Goal: Task Accomplishment & Management: Manage account settings

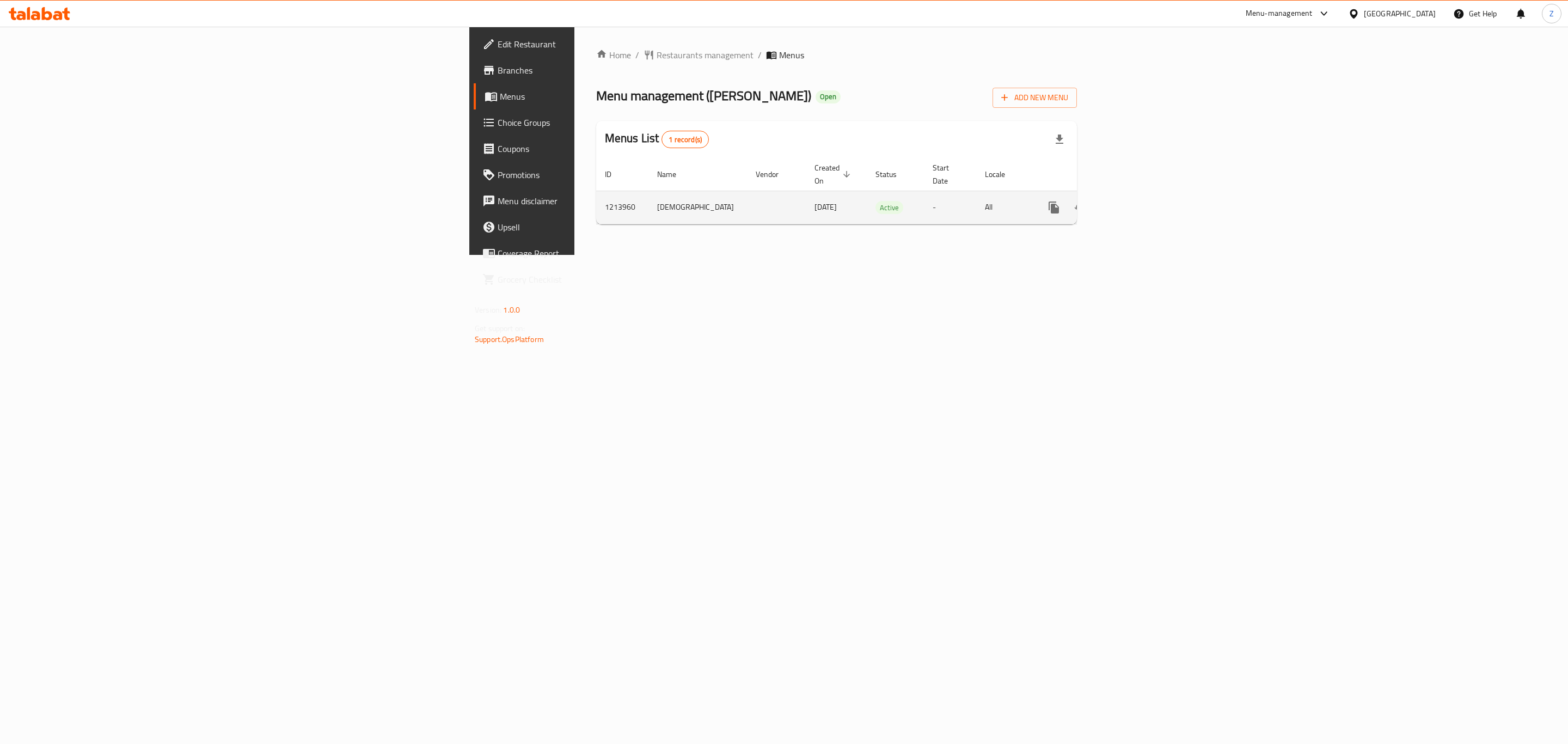
click at [1139, 201] on icon "enhanced table" at bounding box center [1132, 207] width 13 height 13
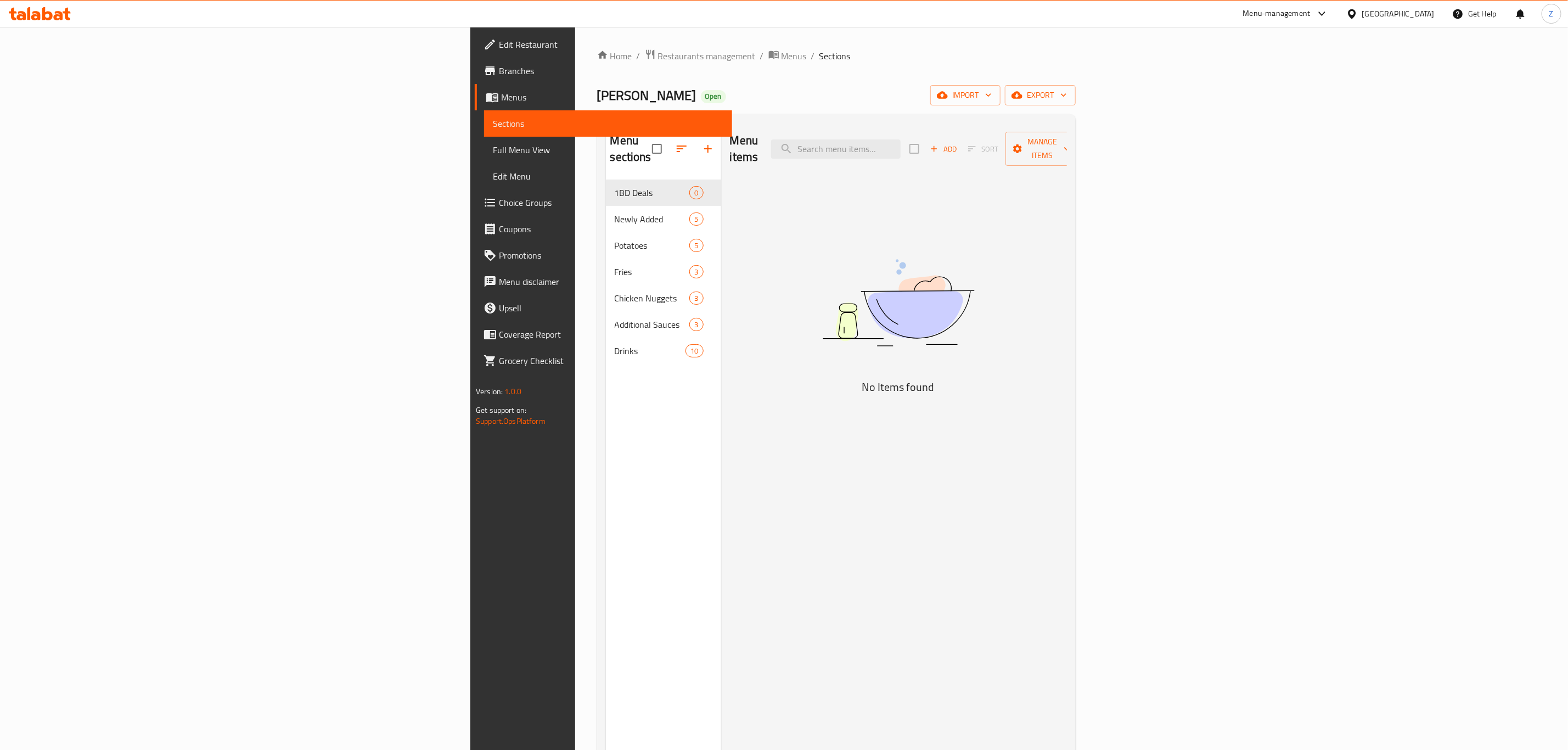
click at [499, 203] on span "Choice Groups" at bounding box center [611, 202] width 224 height 13
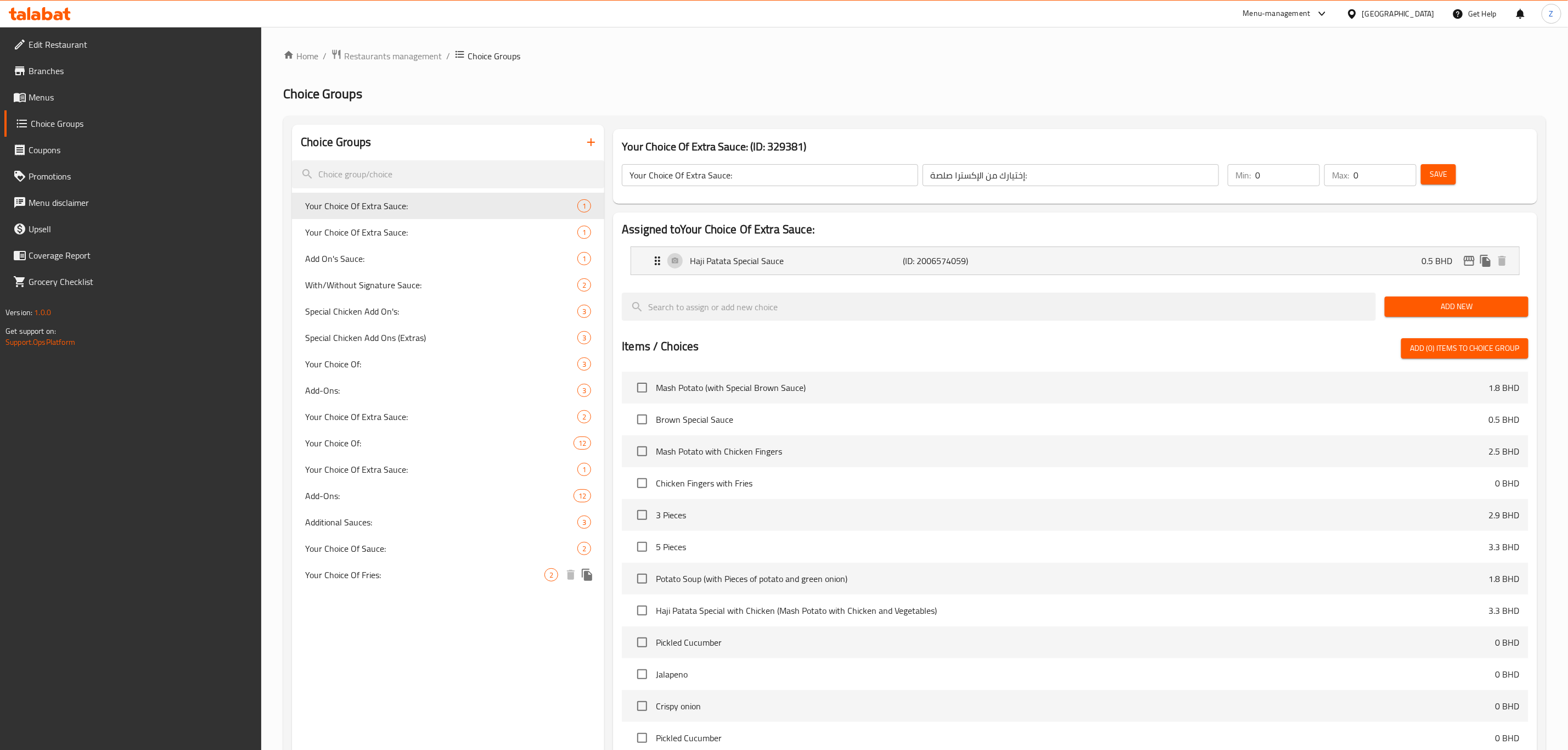
click at [374, 579] on span "Your Choice Of Fries:" at bounding box center [424, 574] width 240 height 13
type input "Your Choice Of Fries:"
type input "إختيارك من الفرايز:"
type input "1"
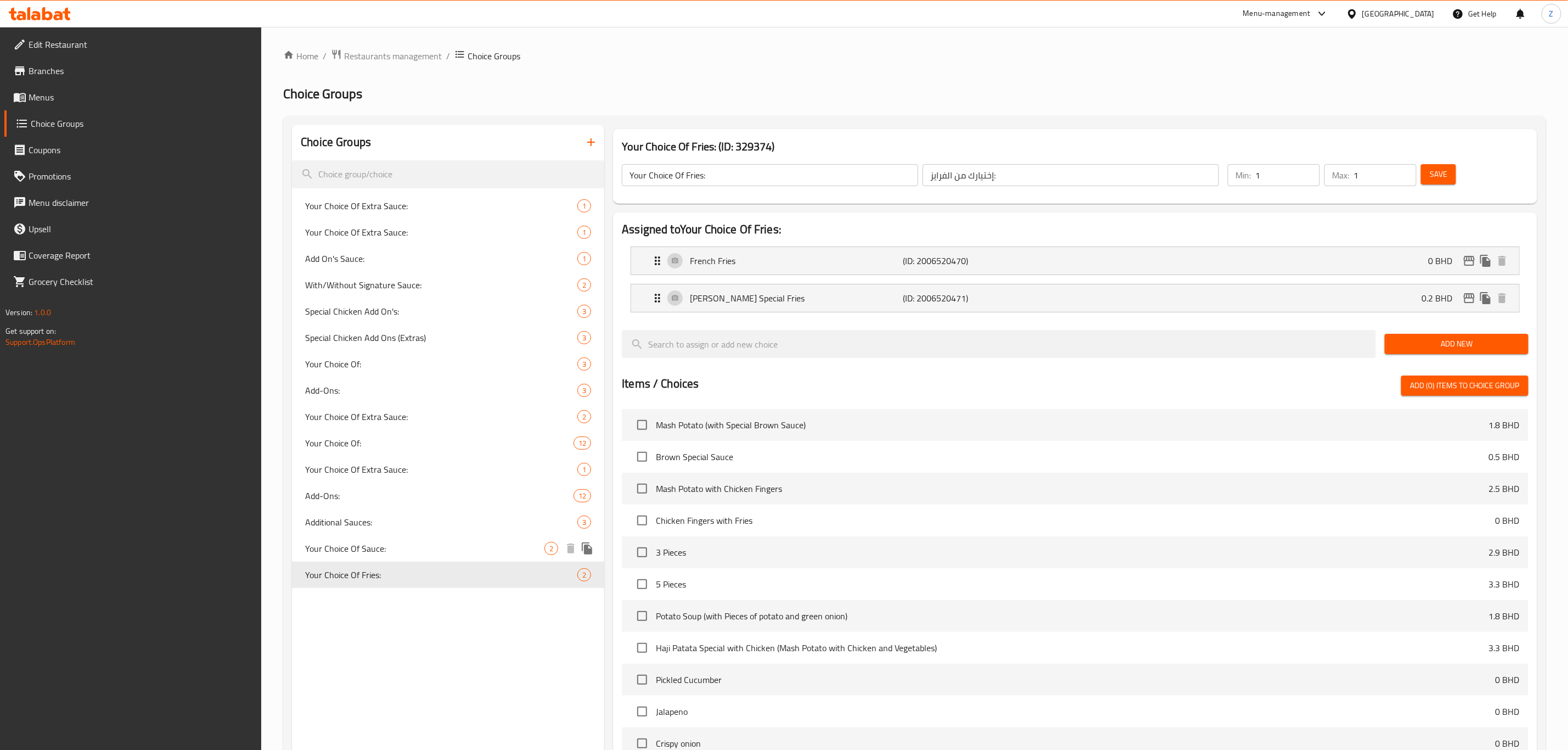
click at [384, 542] on span "Your Choice Of Sauce:" at bounding box center [424, 548] width 240 height 13
type input "Your Choice Of Sauce:"
type input "إختيارك من الصلصة:"
type input "0"
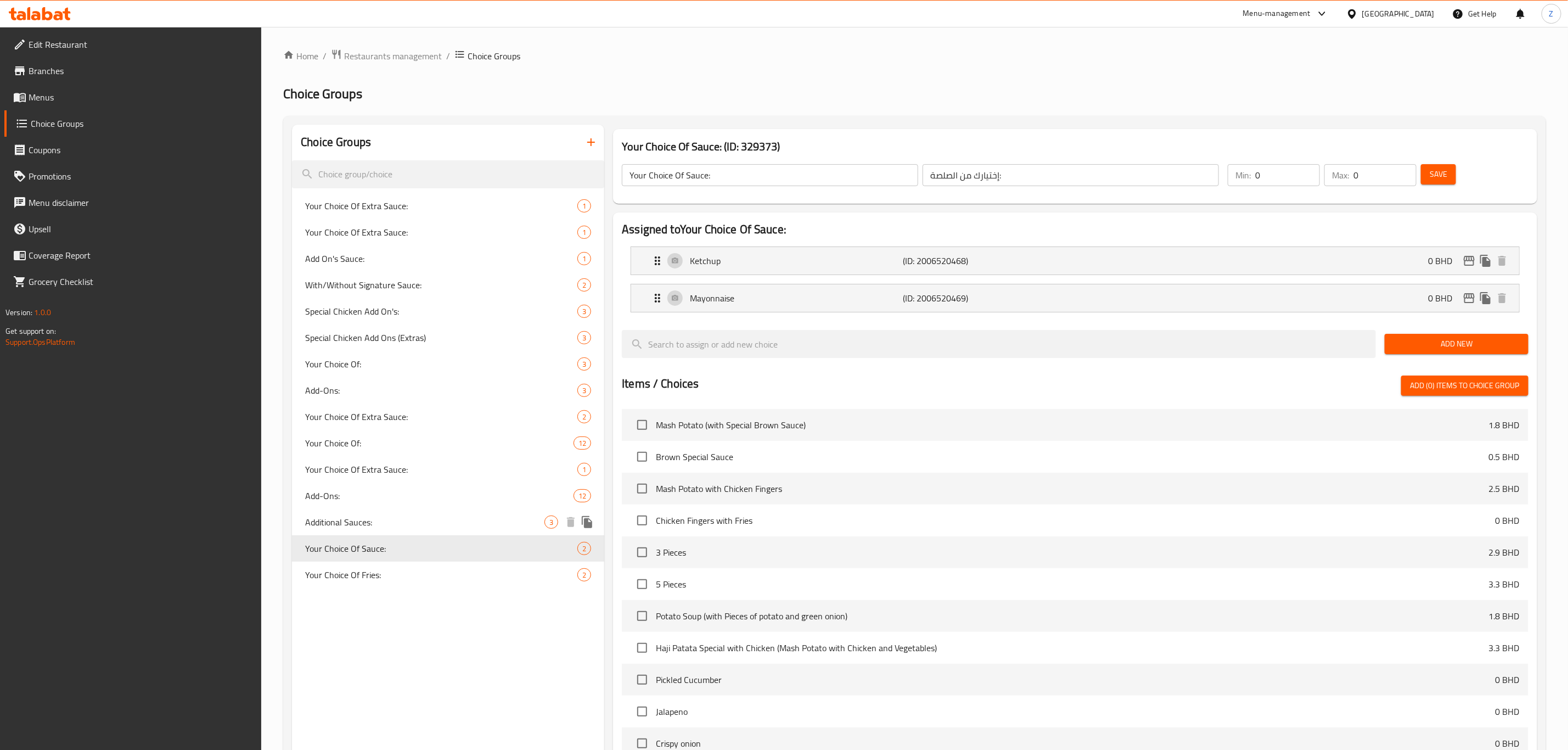
click at [386, 526] on span "Additional Sauces:" at bounding box center [424, 522] width 240 height 13
type input "Additional Sauces:"
type input "إضافات الصلصات:"
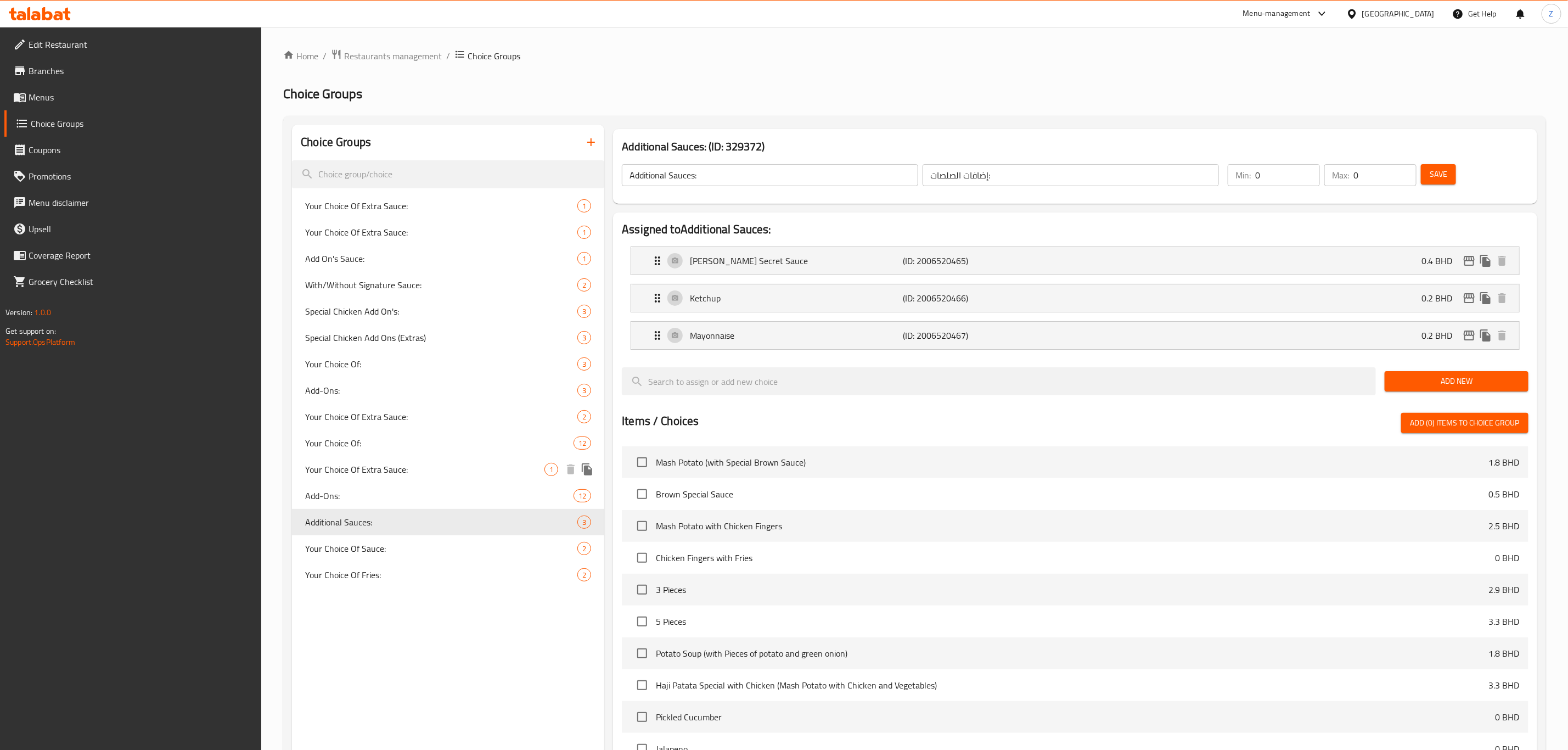
click at [379, 463] on span "Your Choice Of Extra Sauce:" at bounding box center [424, 469] width 240 height 13
type input "Your Choice Of Extra Sauce:"
type input "إختيارك من الإكسترا صلصة:"
type input "1"
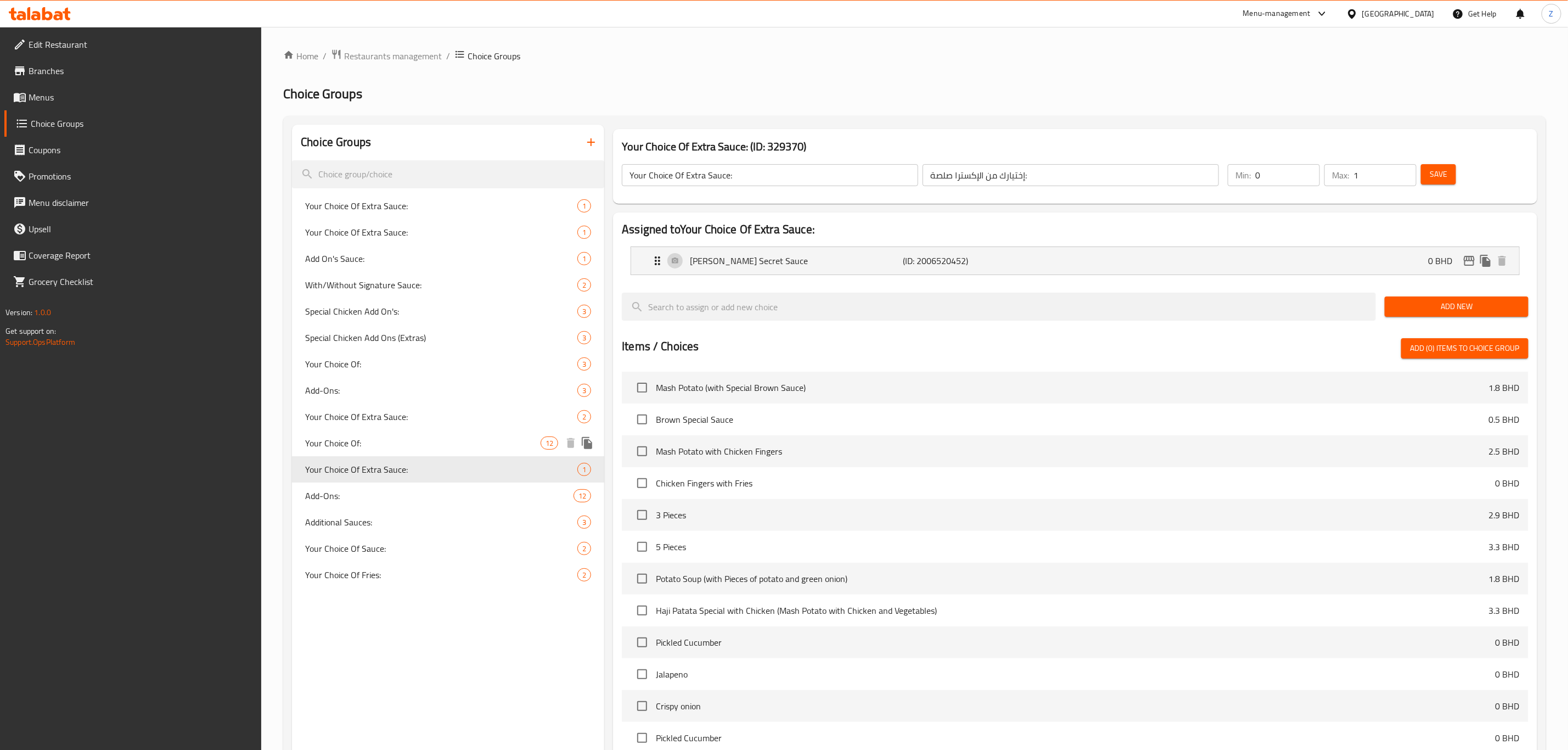
click at [376, 438] on span "Your Choice Of:" at bounding box center [422, 442] width 235 height 13
type input "Your Choice Of:"
type input "إختيارك من:"
type input "3"
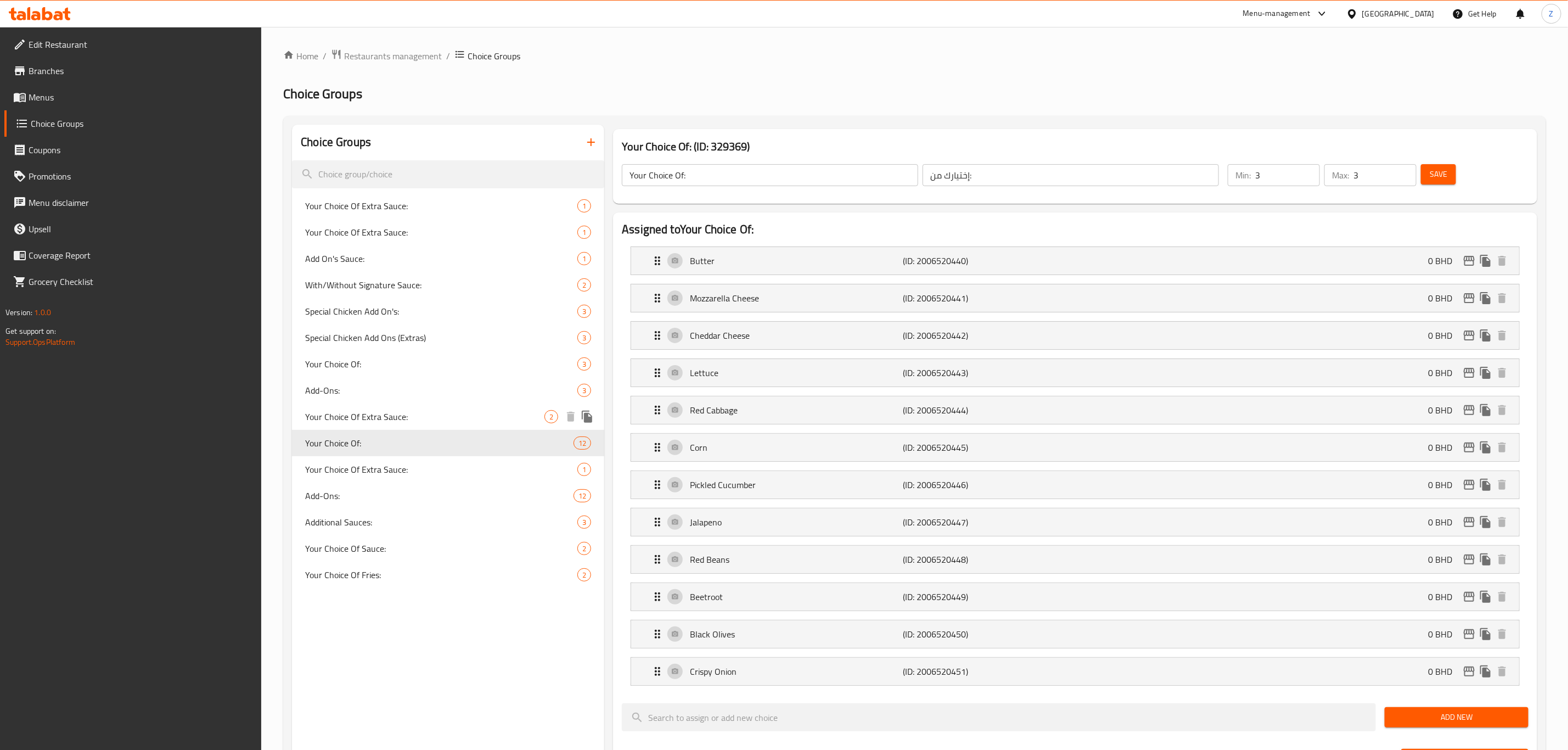
click at [378, 420] on span "Your Choice Of Extra Sauce:" at bounding box center [424, 417] width 240 height 13
type input "Your Choice Of Extra Sauce:"
type input "إختيارك من الإكسترا صلصة:"
type input "0"
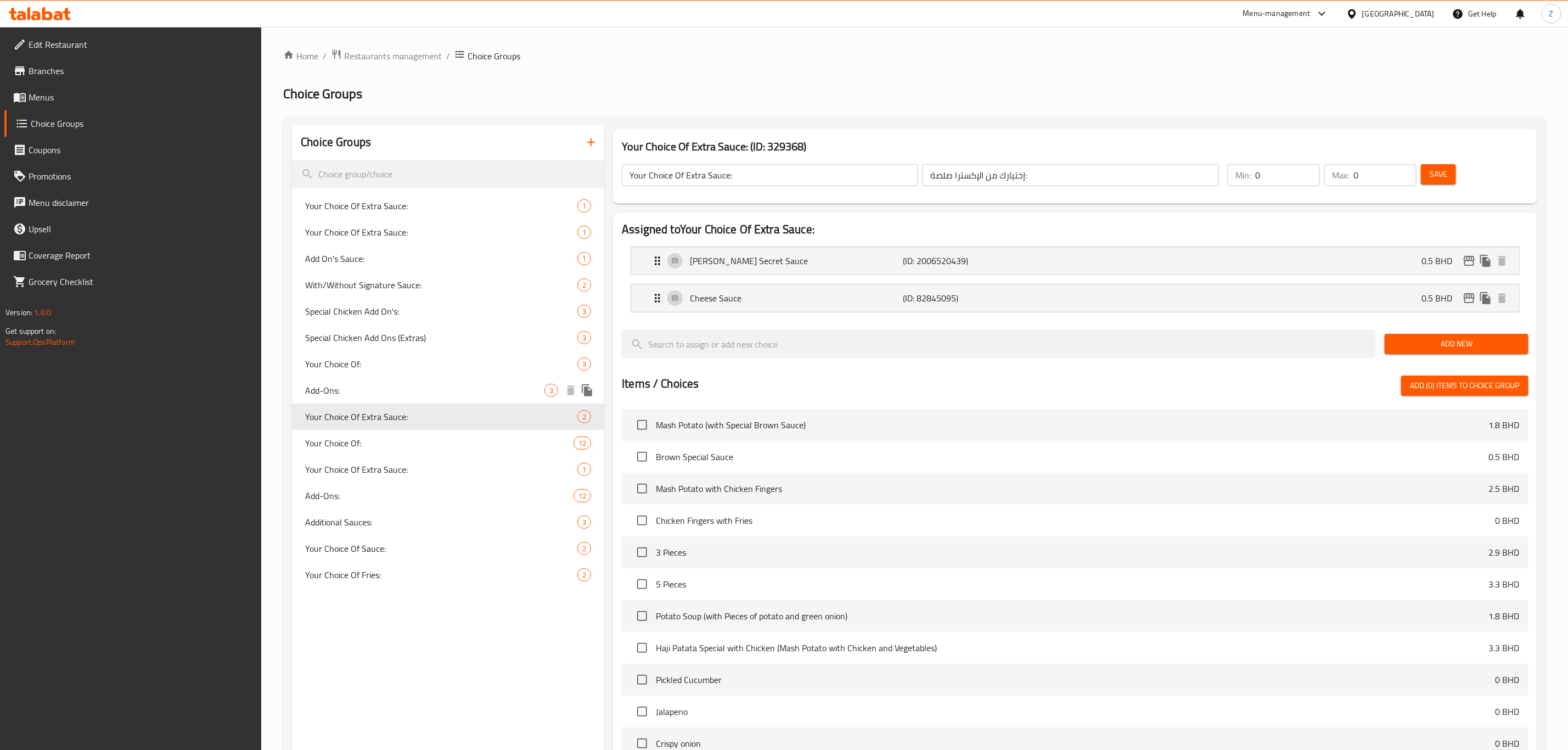
click at [360, 381] on div "Add-Ons: 3" at bounding box center [448, 390] width 312 height 26
type input "Add-Ons:"
type input "الإضافات:"
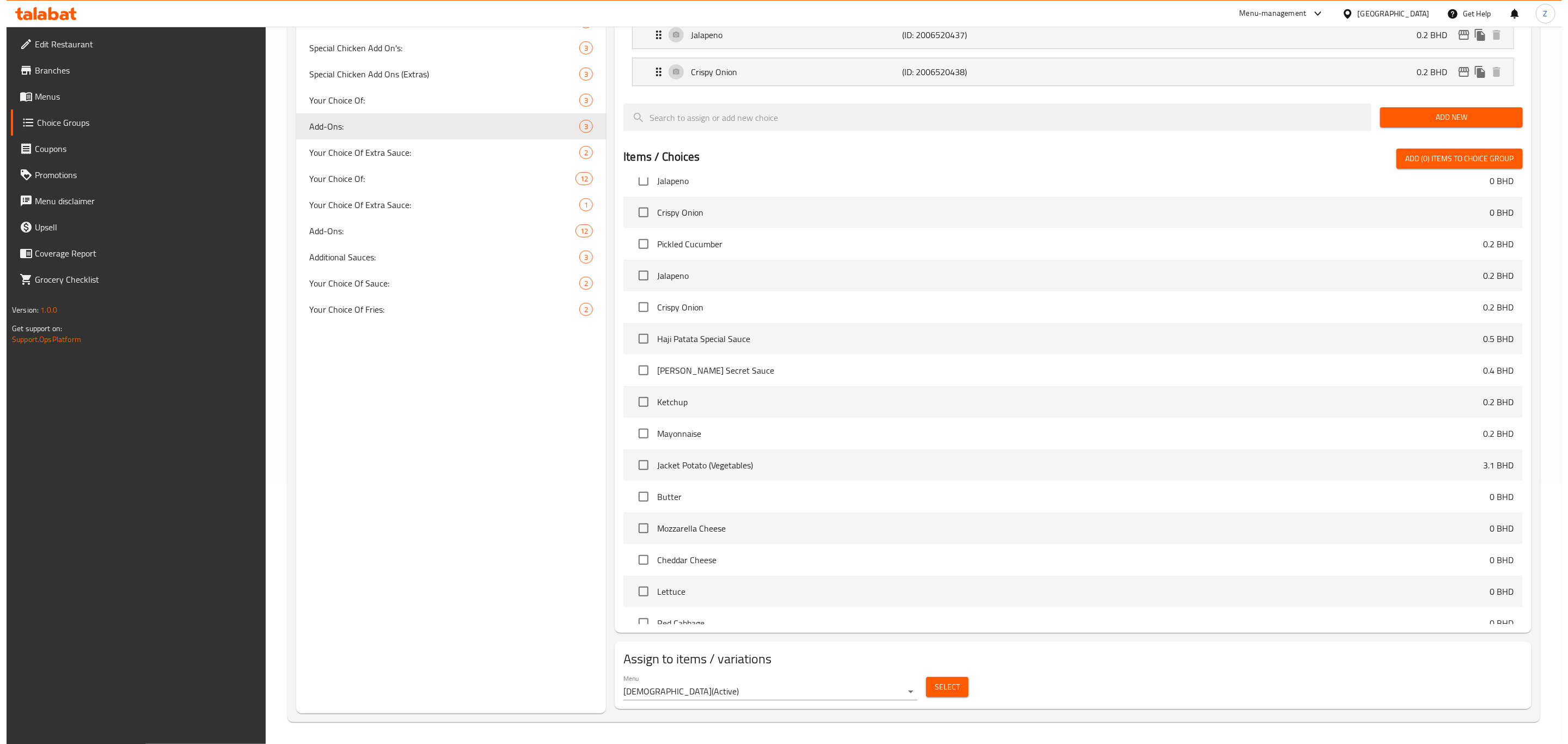
scroll to position [572, 0]
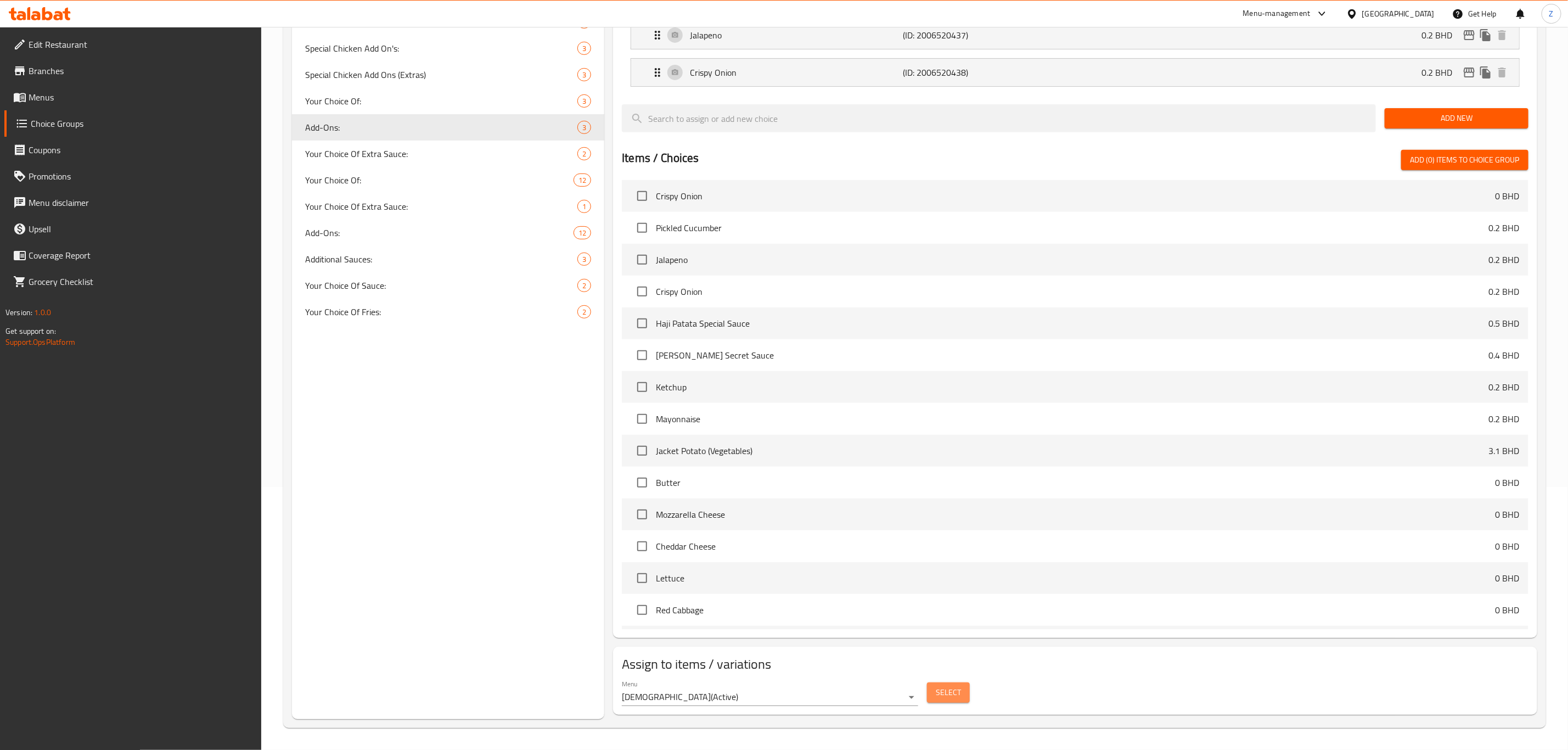
click at [957, 692] on span "Select" at bounding box center [948, 693] width 25 height 14
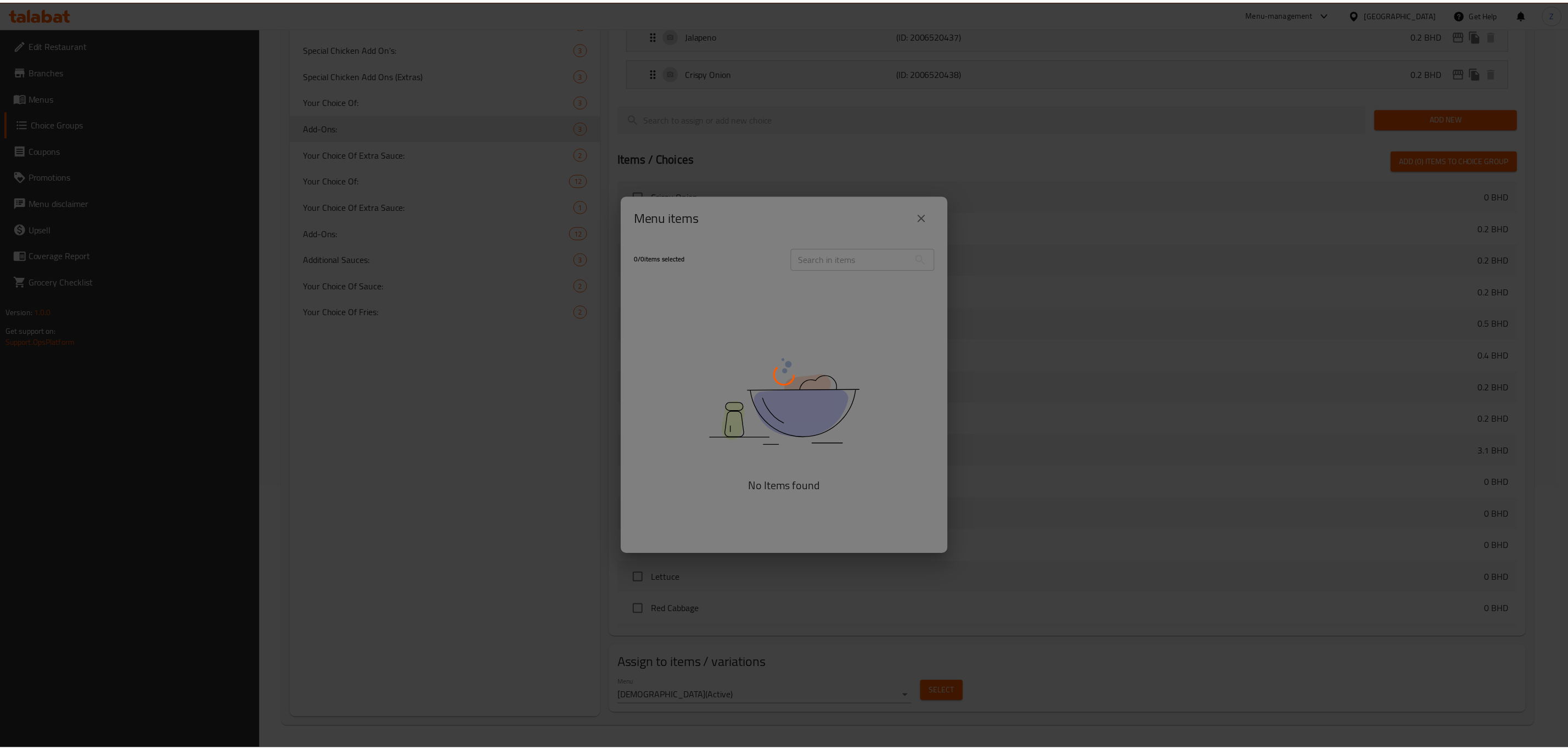
scroll to position [633, 0]
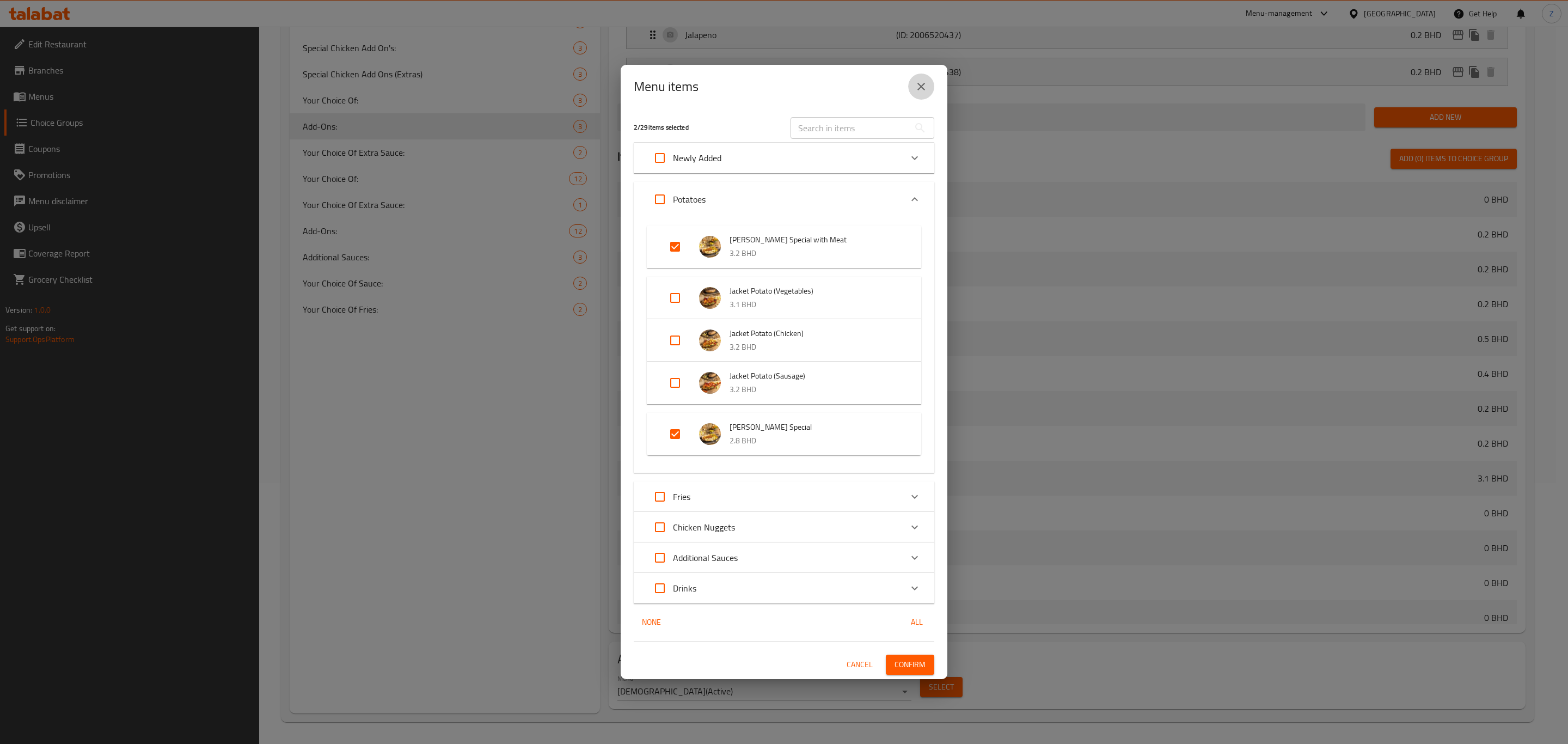
click at [923, 92] on icon "close" at bounding box center [921, 86] width 13 height 13
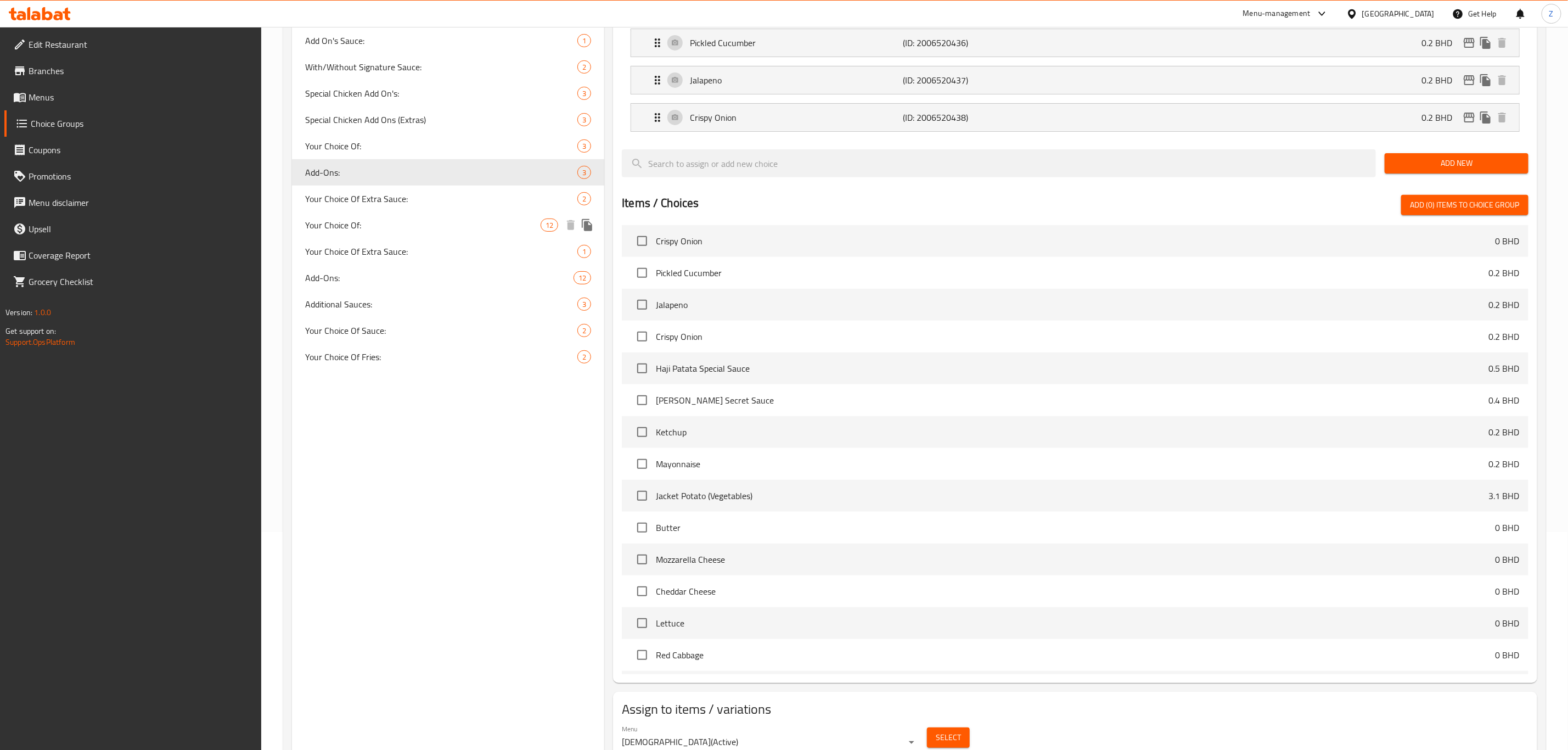
scroll to position [181, 0]
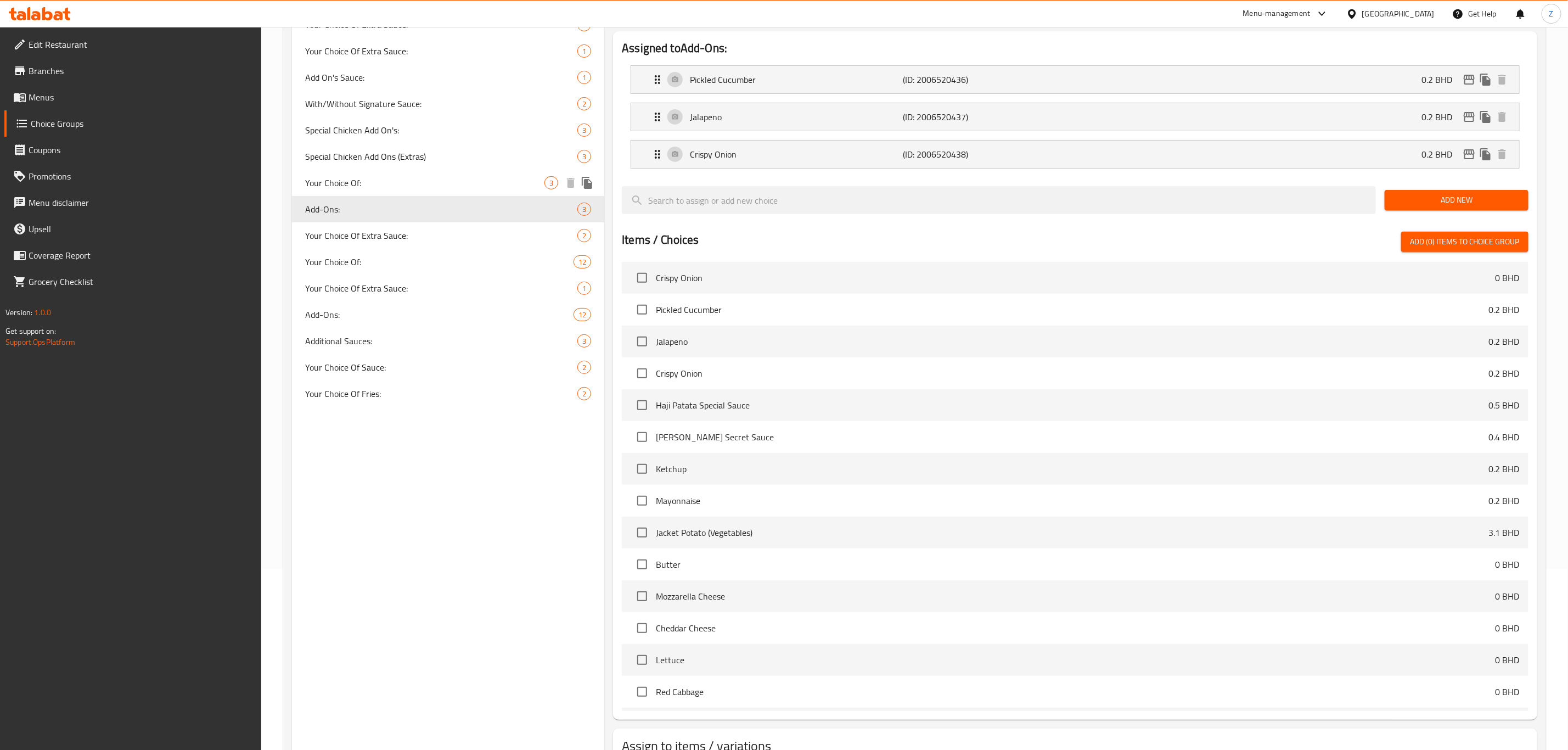
click at [379, 179] on span "Your Choice Of:" at bounding box center [424, 182] width 240 height 13
type input "Your Choice Of:"
type input "إختيارك من:"
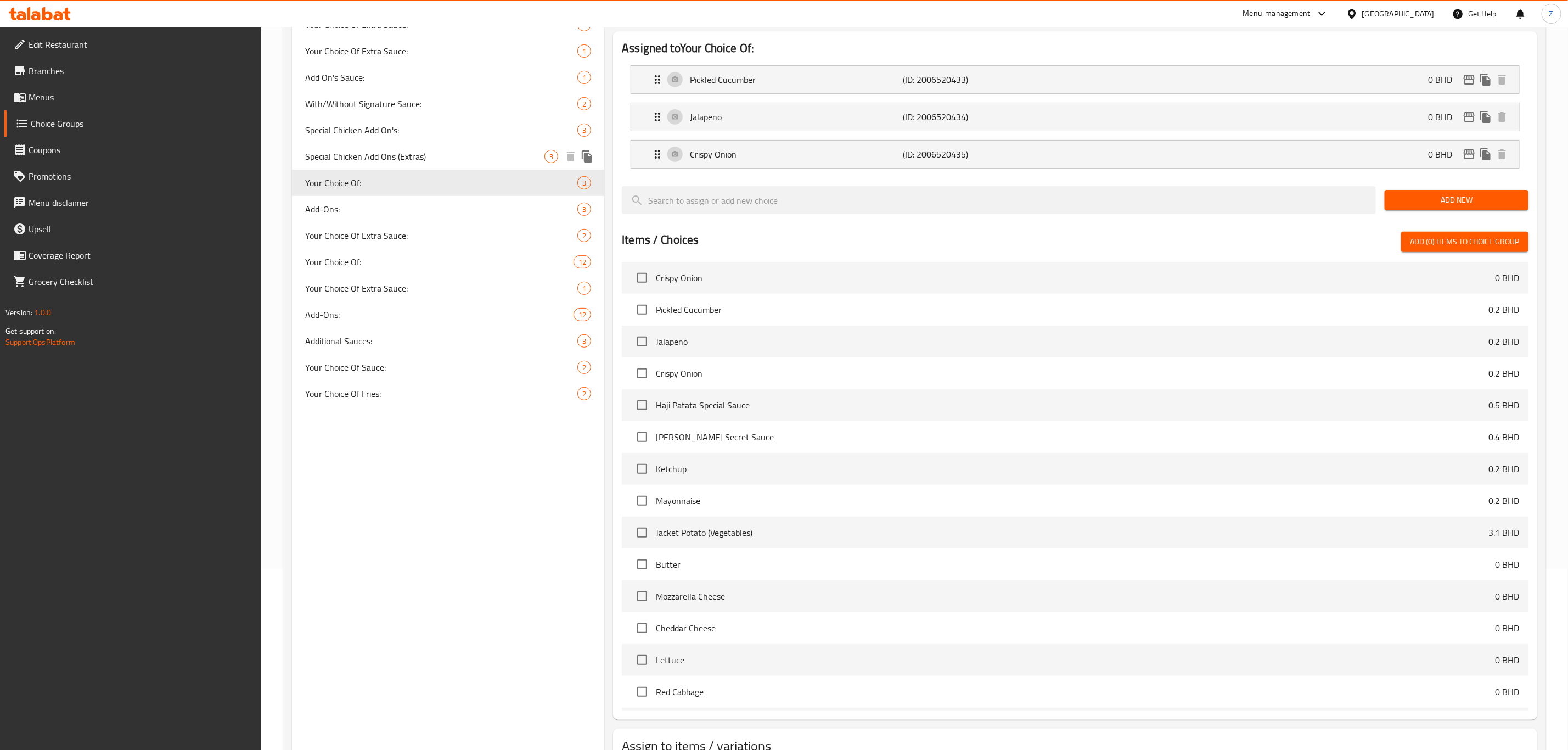
click at [386, 162] on span "Special Chicken Add Ons (Extras)" at bounding box center [424, 156] width 240 height 13
type input "Special Chicken Add Ons (Extras)"
type input "اضافات الدجاج الخاص (اختياري)"
type input "1"
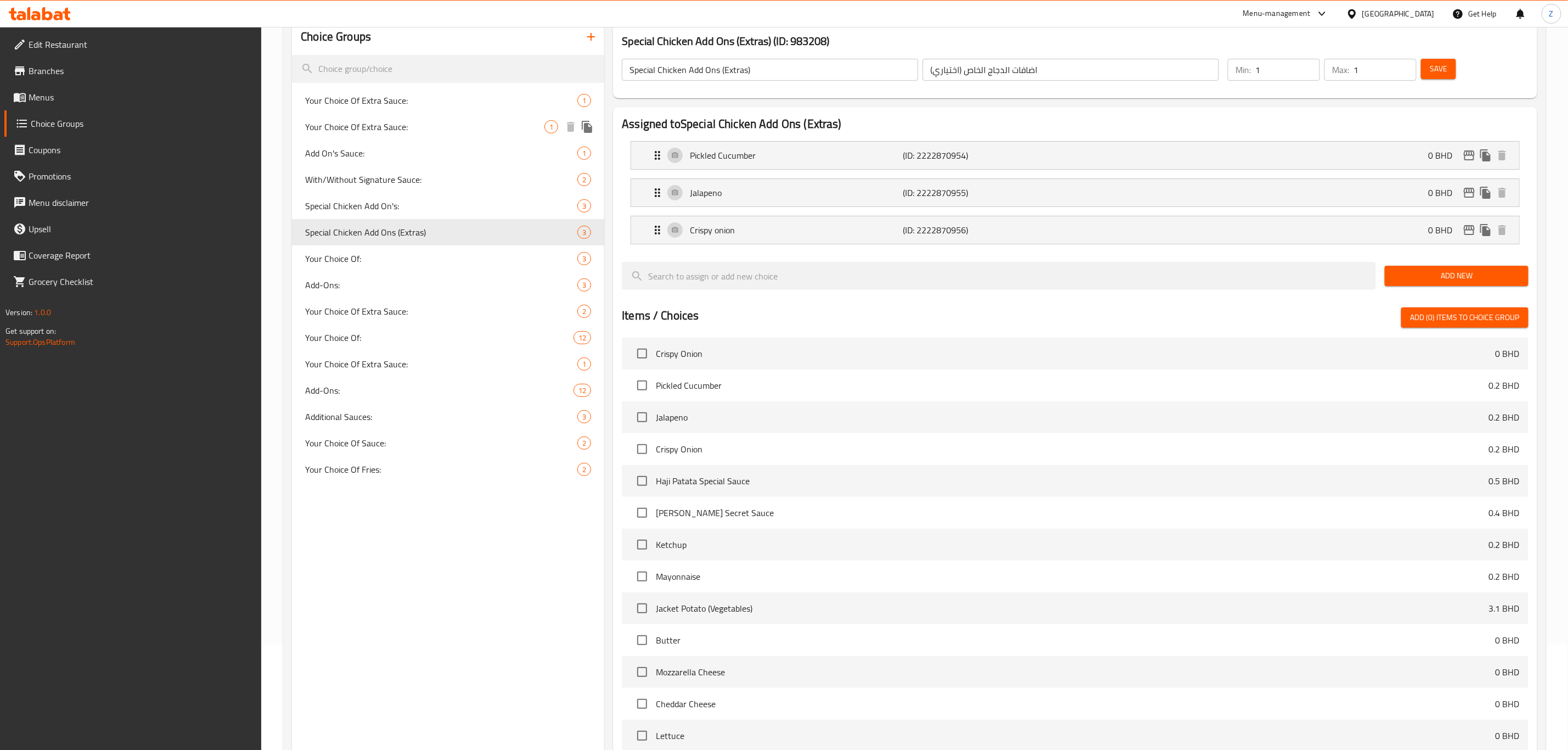
scroll to position [0, 0]
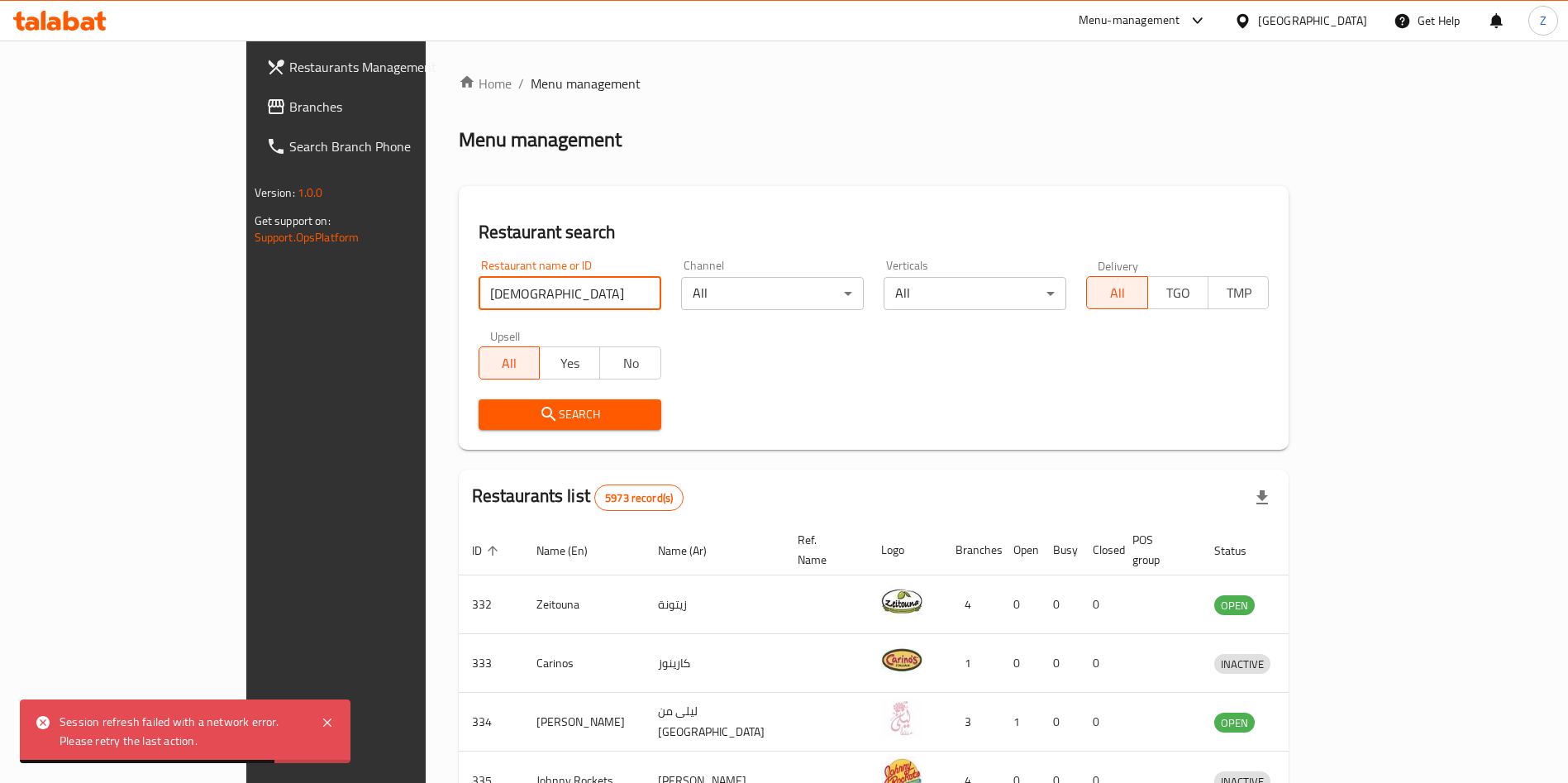
type input "[PERSON_NAME]"
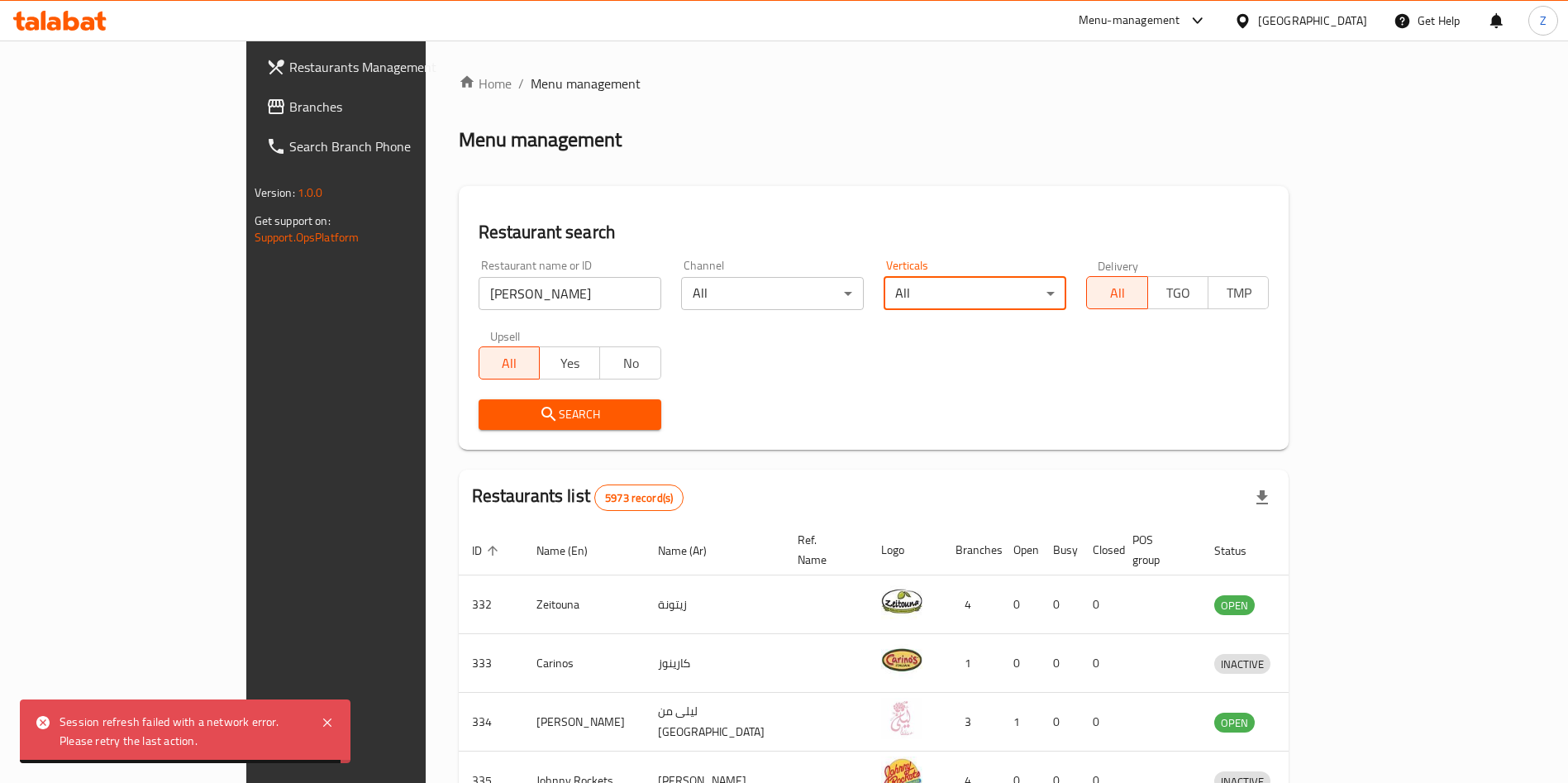
type button "all"
type button "true"
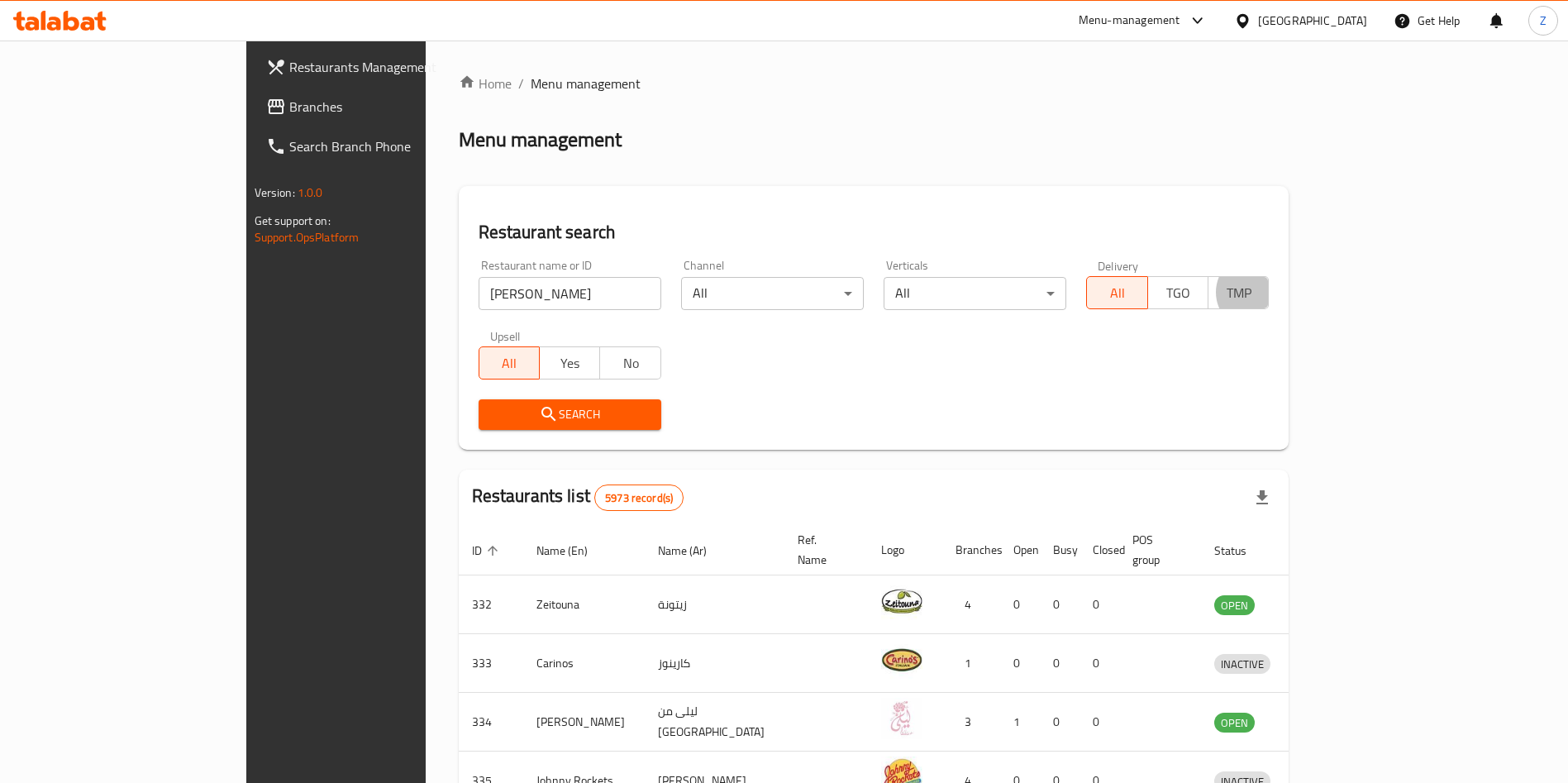
type button "false"
type button "all"
type button "true"
type button "false"
click button "Search" at bounding box center [570, 414] width 183 height 31
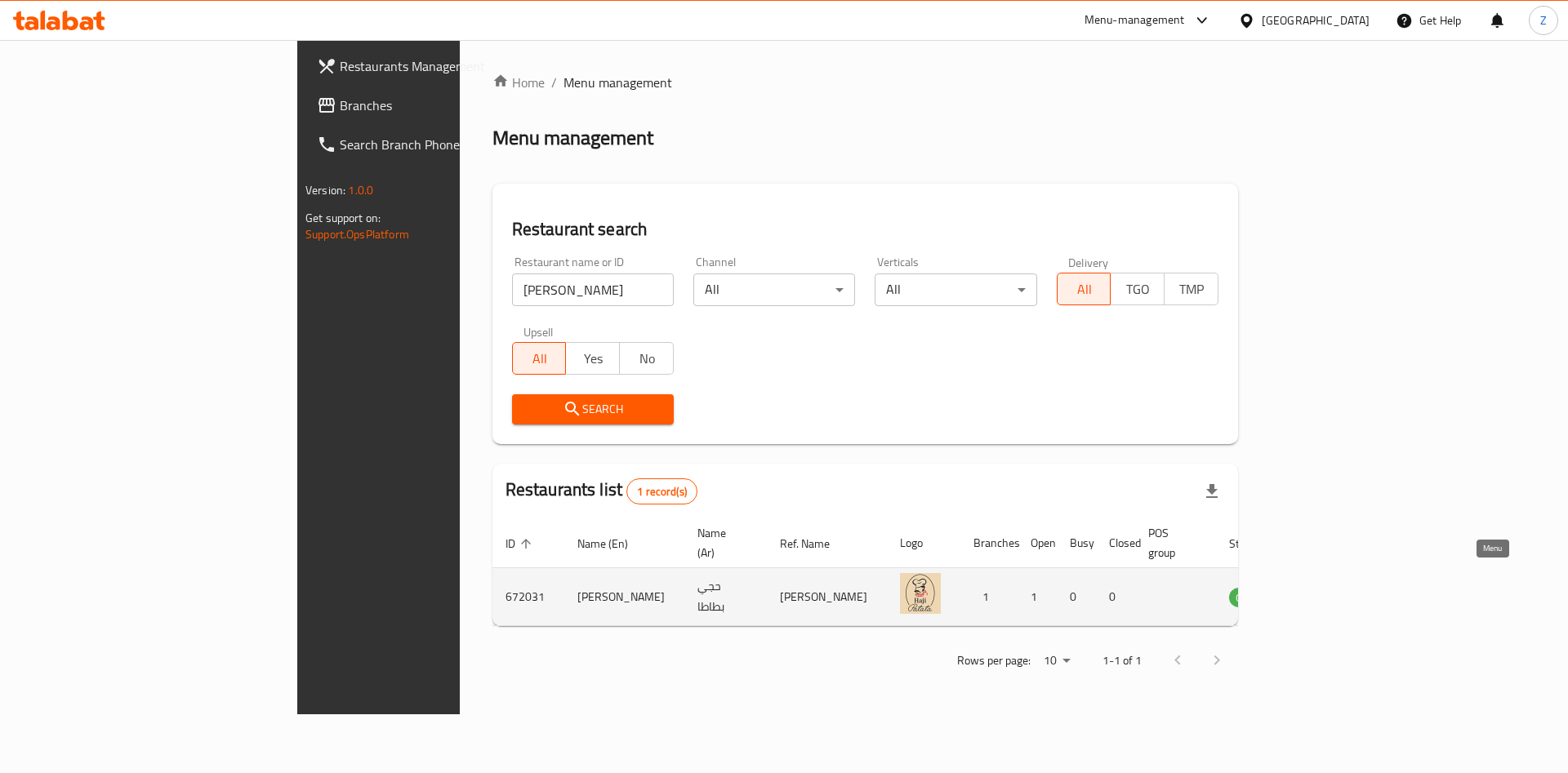
click at [1334, 587] on icon "enhanced table" at bounding box center [1324, 596] width 19 height 19
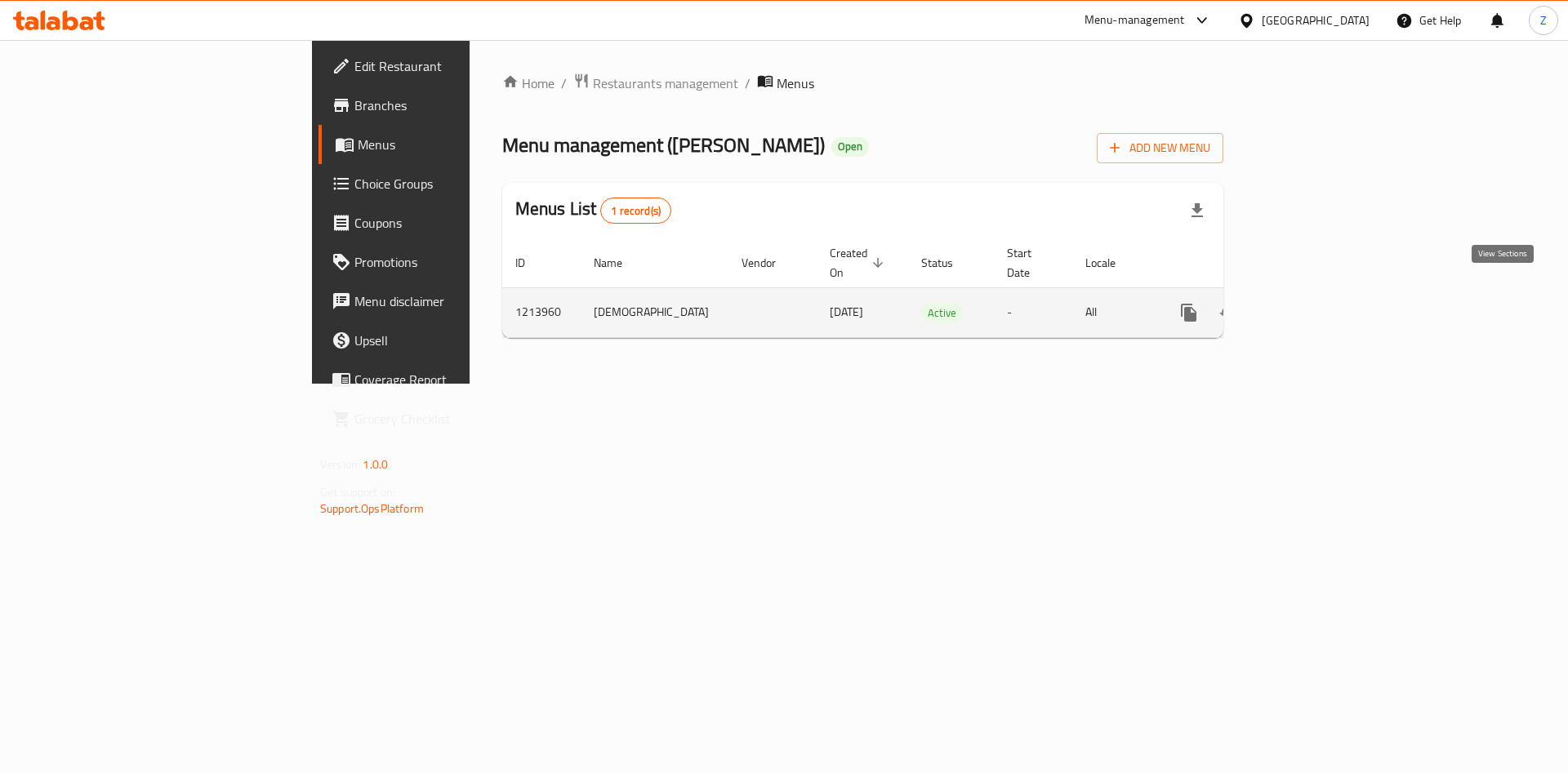
click at [1316, 303] on icon "enhanced table" at bounding box center [1306, 312] width 19 height 19
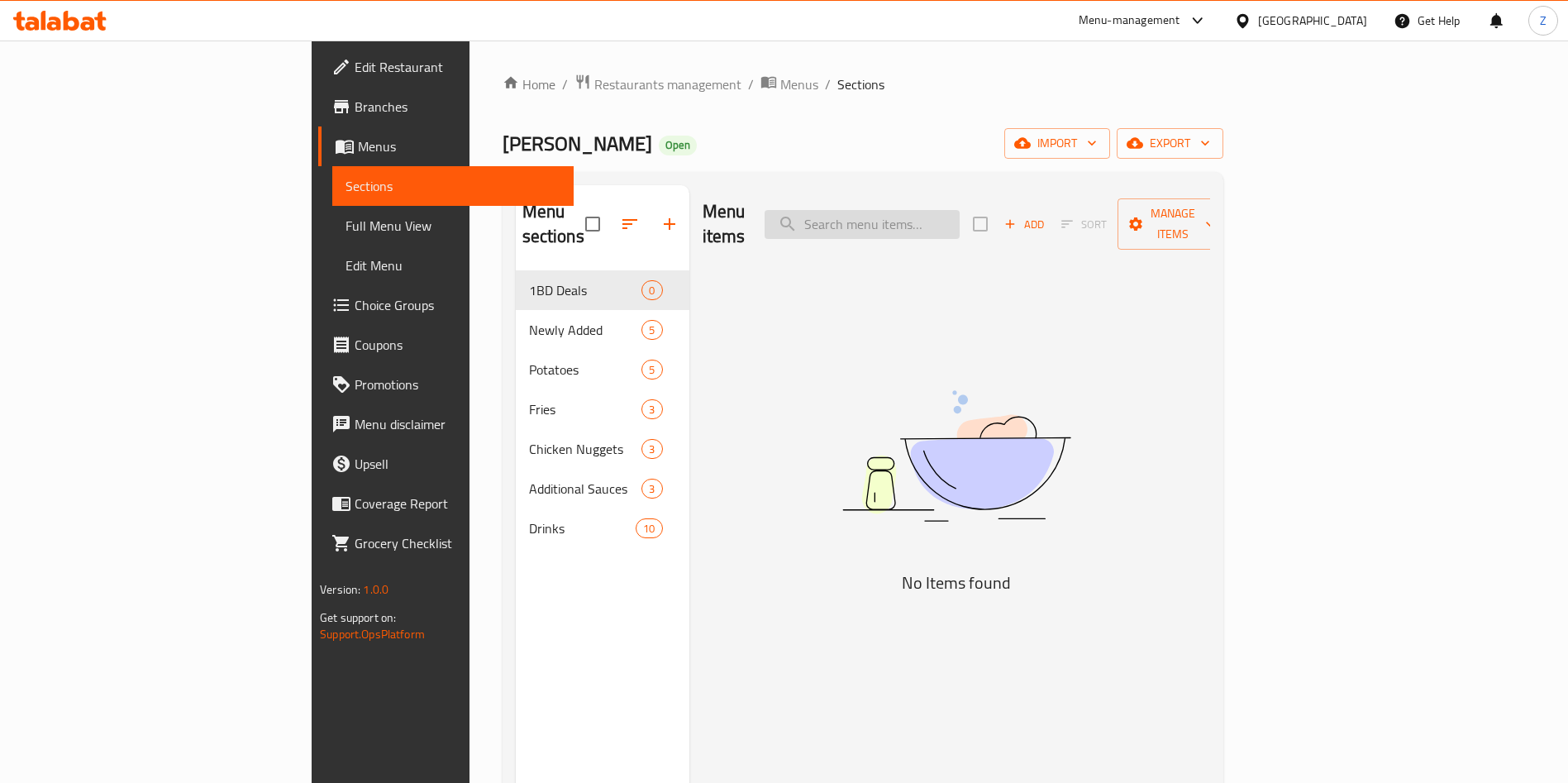
click at [960, 214] on input "search" at bounding box center [862, 224] width 195 height 29
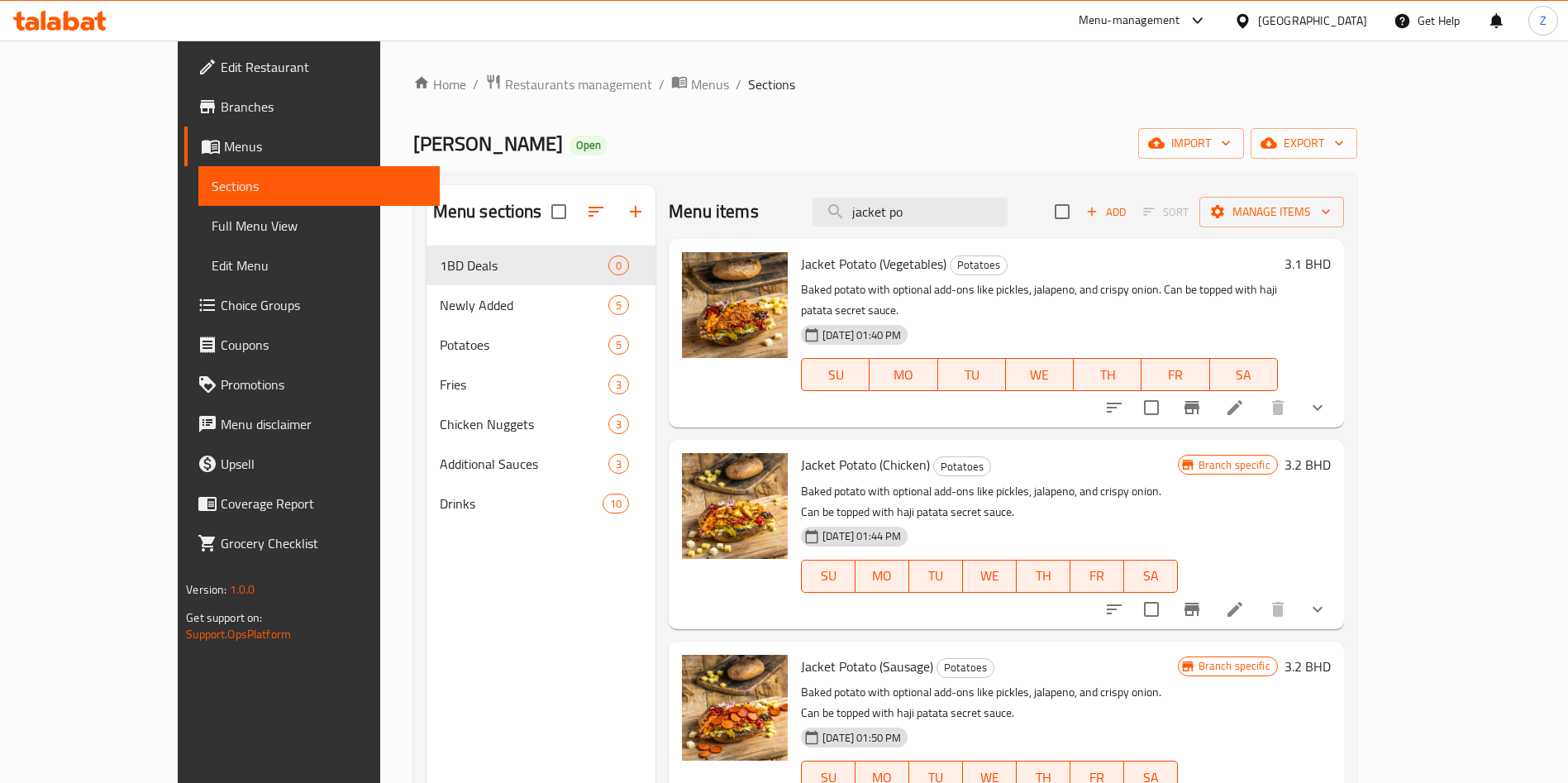
type input "jacket po"
click at [1328, 398] on icon "show more" at bounding box center [1317, 407] width 19 height 19
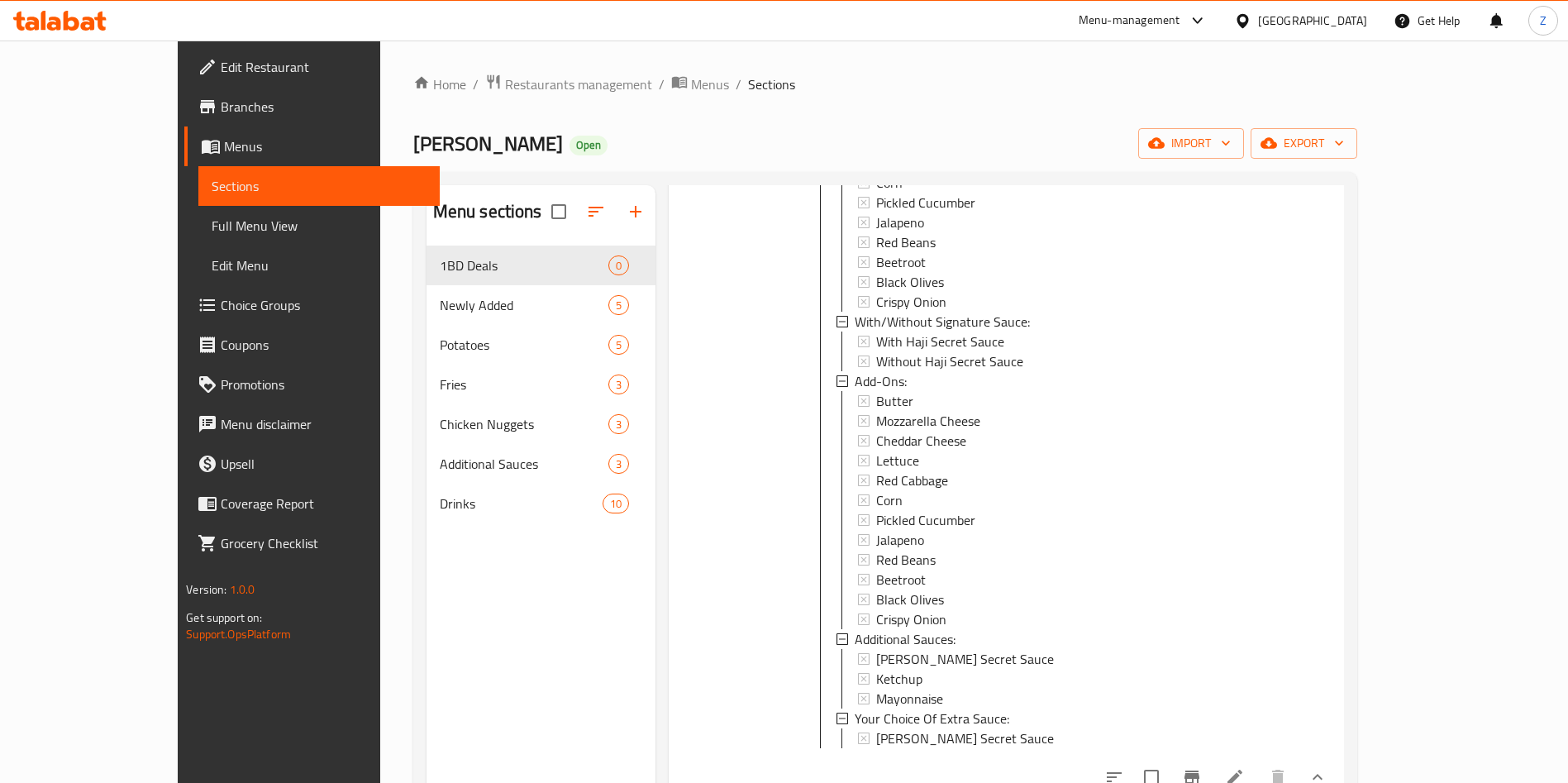
scroll to position [580, 0]
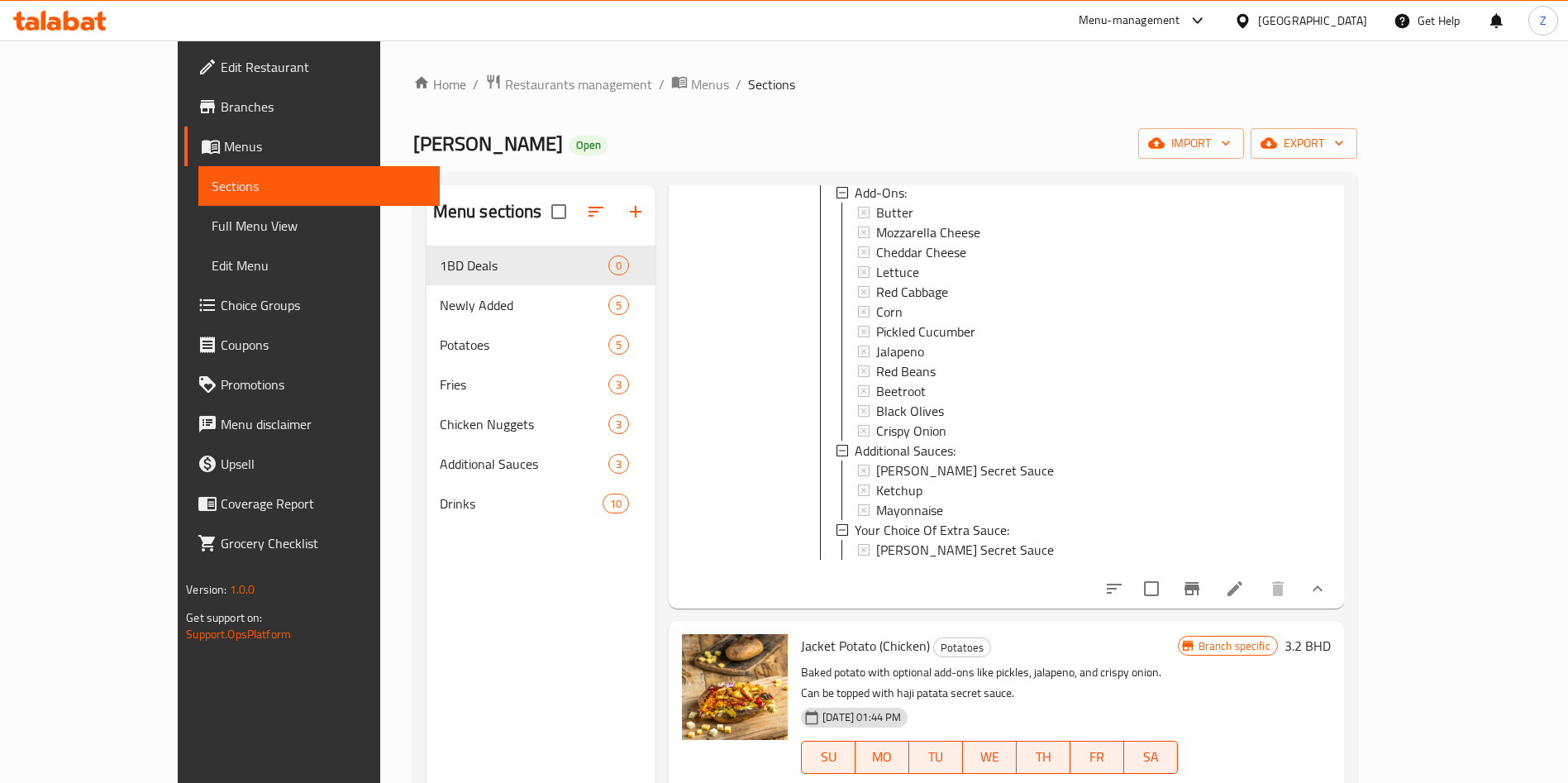
click at [1258, 588] on li at bounding box center [1235, 588] width 46 height 30
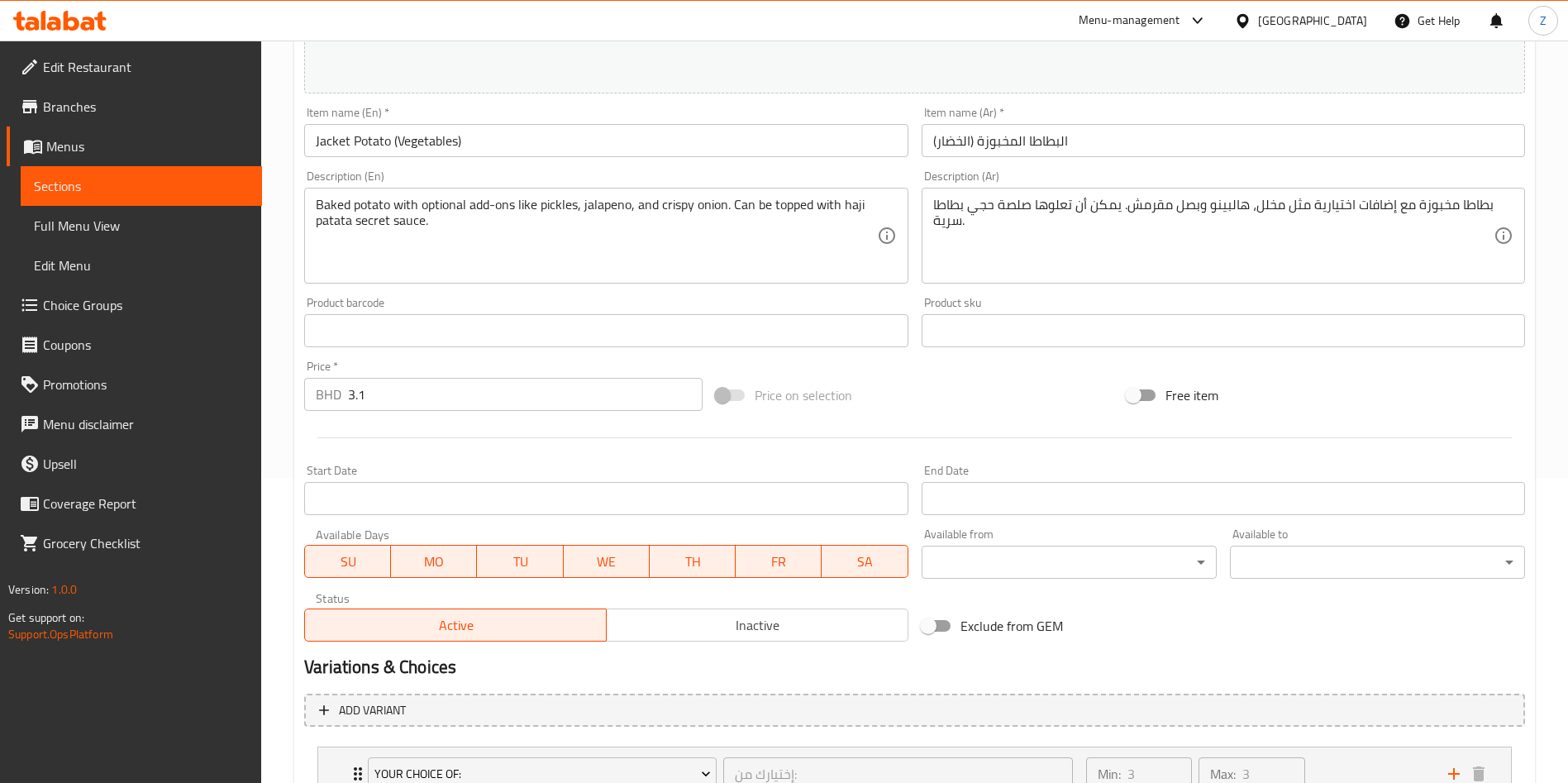
scroll to position [708, 0]
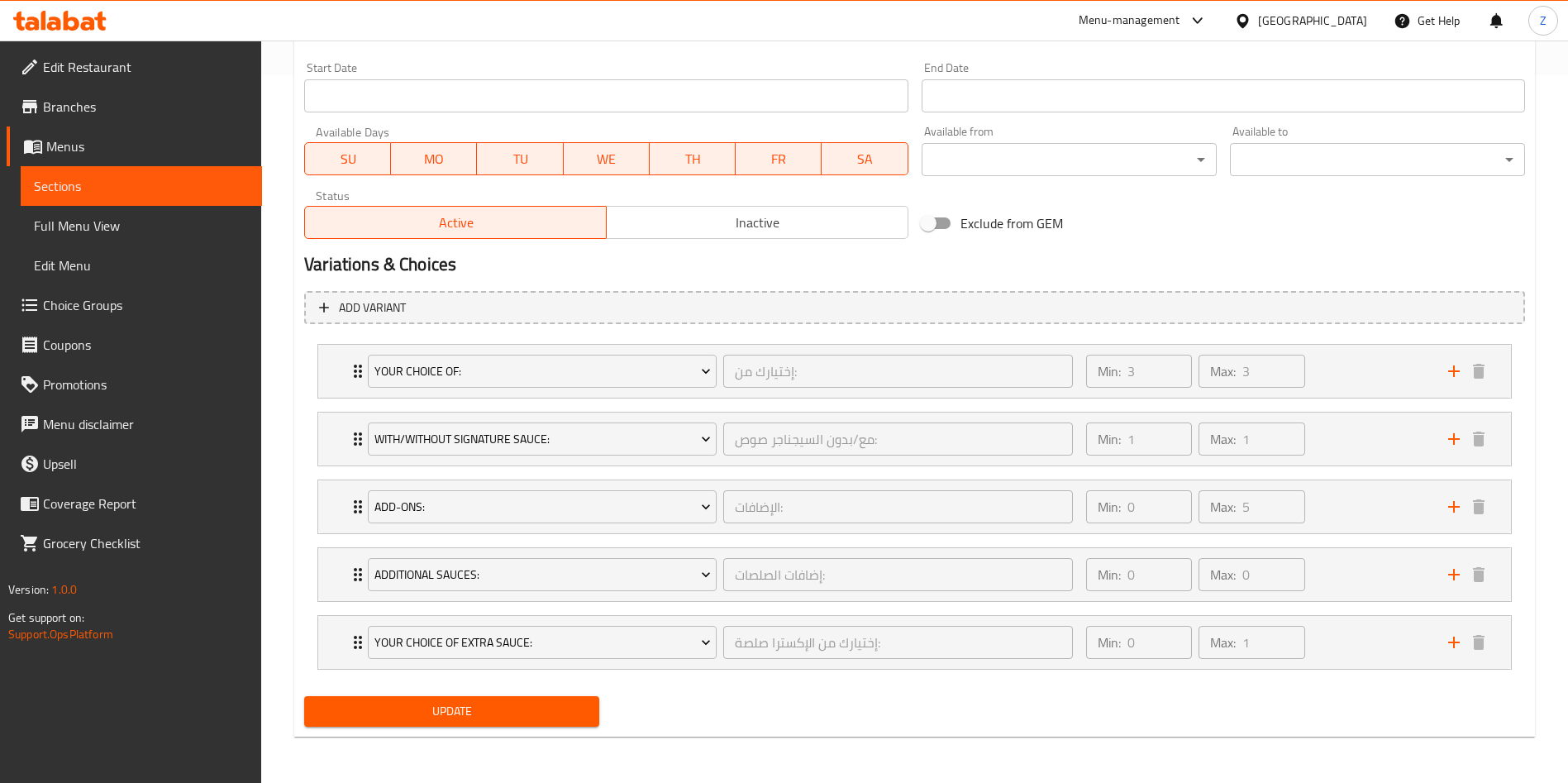
click at [1394, 723] on div "Update" at bounding box center [915, 711] width 1234 height 44
click at [345, 398] on div "Additional Sauces: إضافات الصلصات: ​ Min: 0 ​ Max: 0 ​" at bounding box center [915, 371] width 1193 height 53
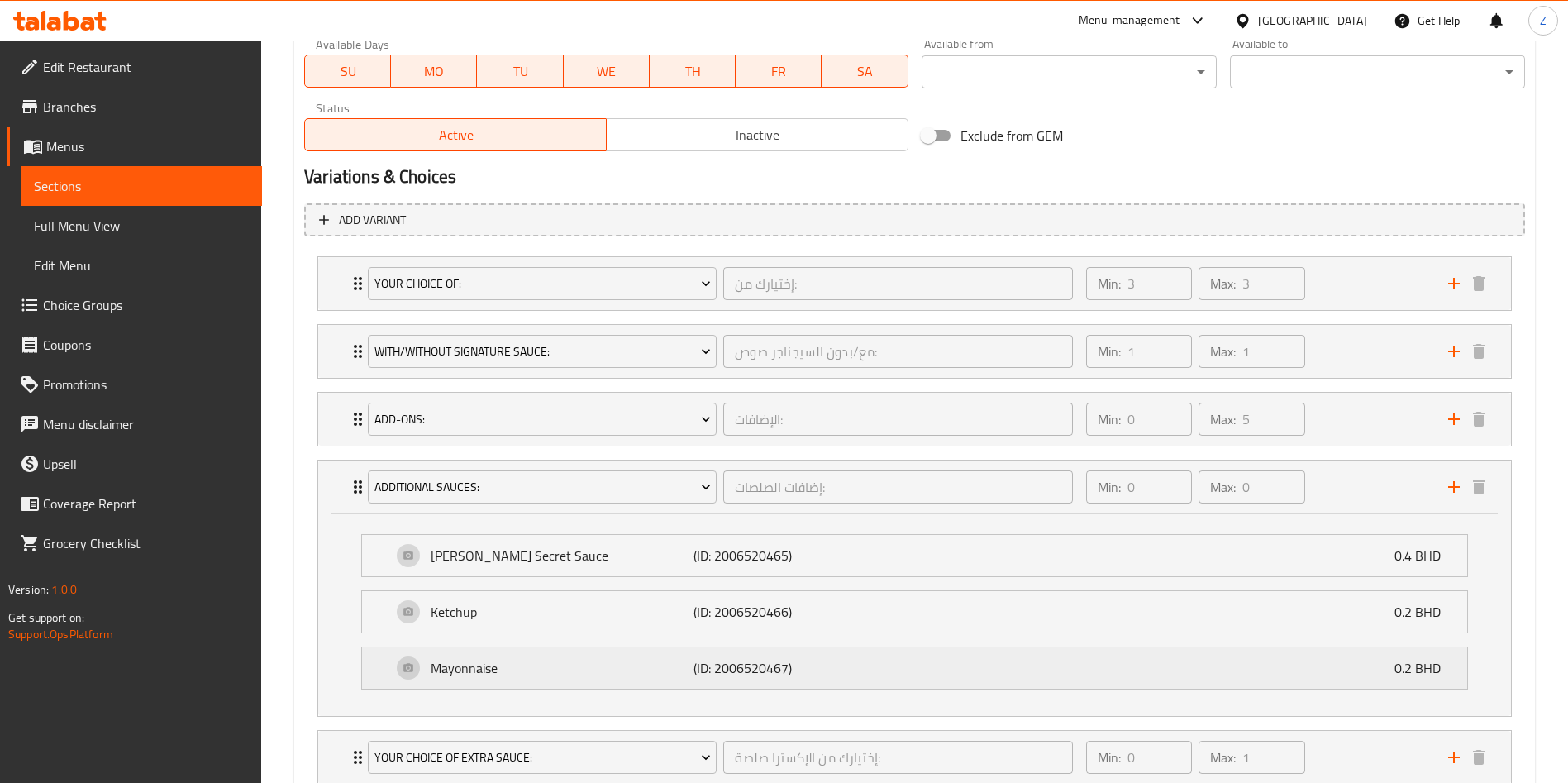
scroll to position [910, 0]
